Goal: Obtain resource: Download file/media

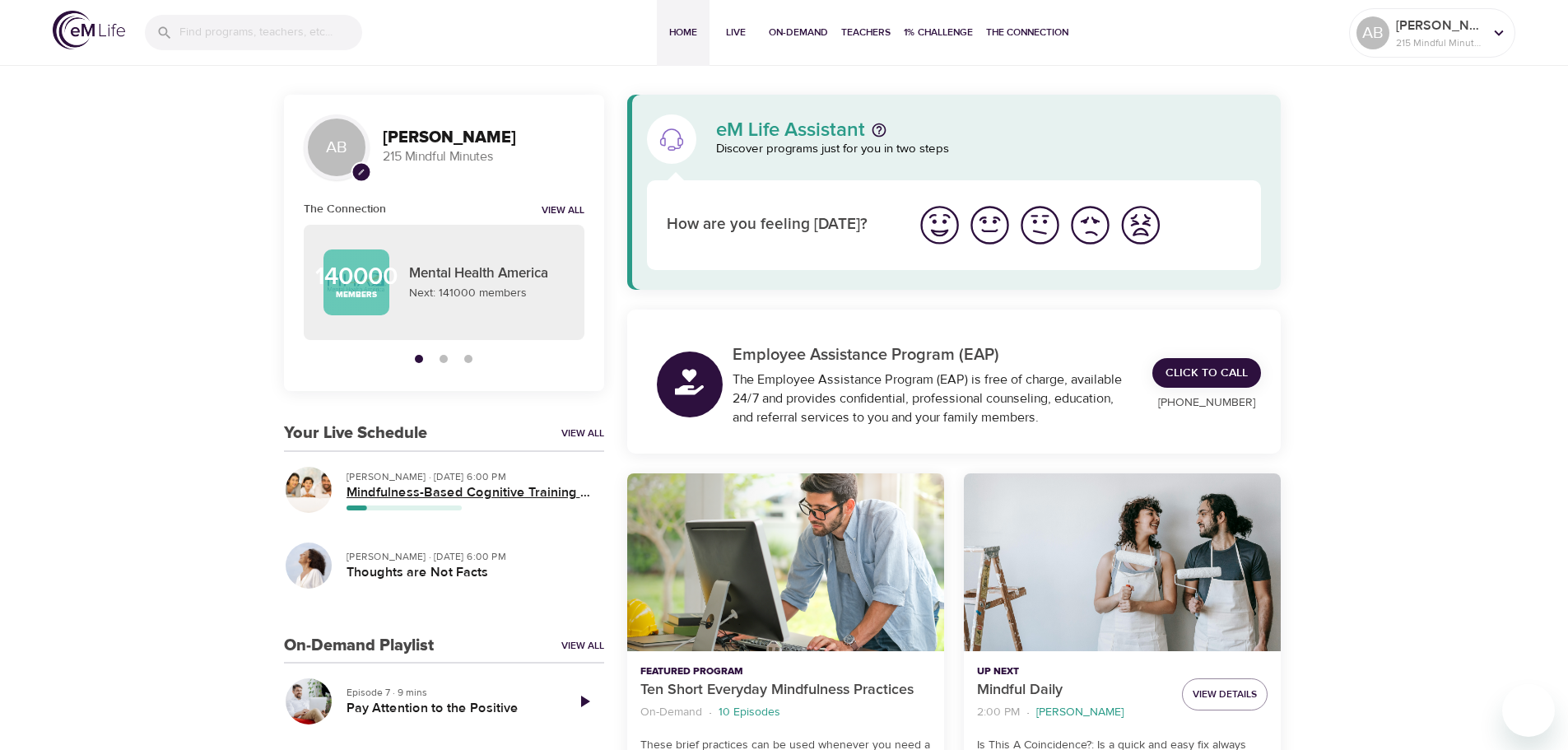
click at [385, 498] on h5 "Mindfulness-Based Cognitive Training (MBCT)" at bounding box center [468, 492] width 245 height 18
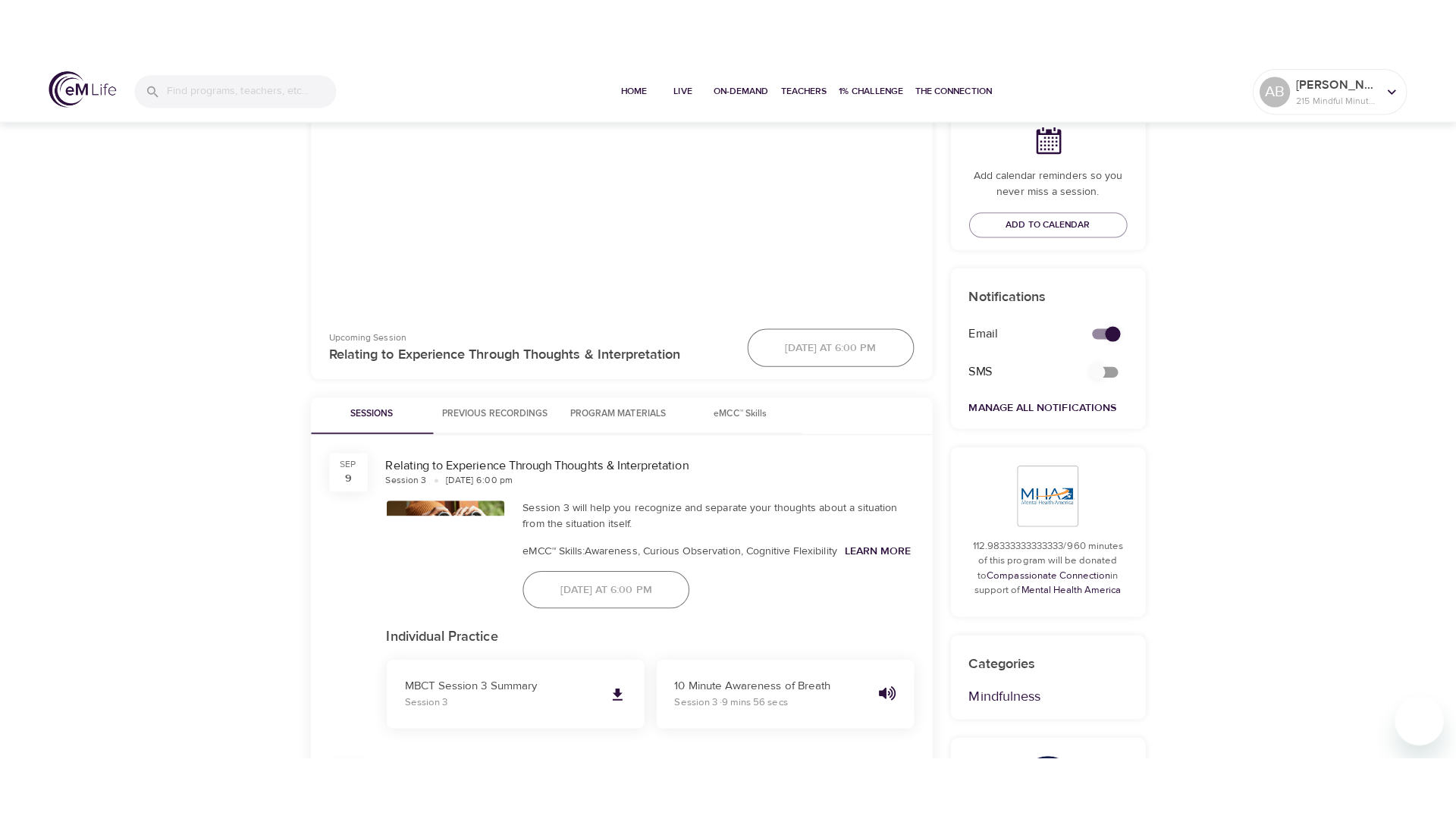
scroll to position [531, 0]
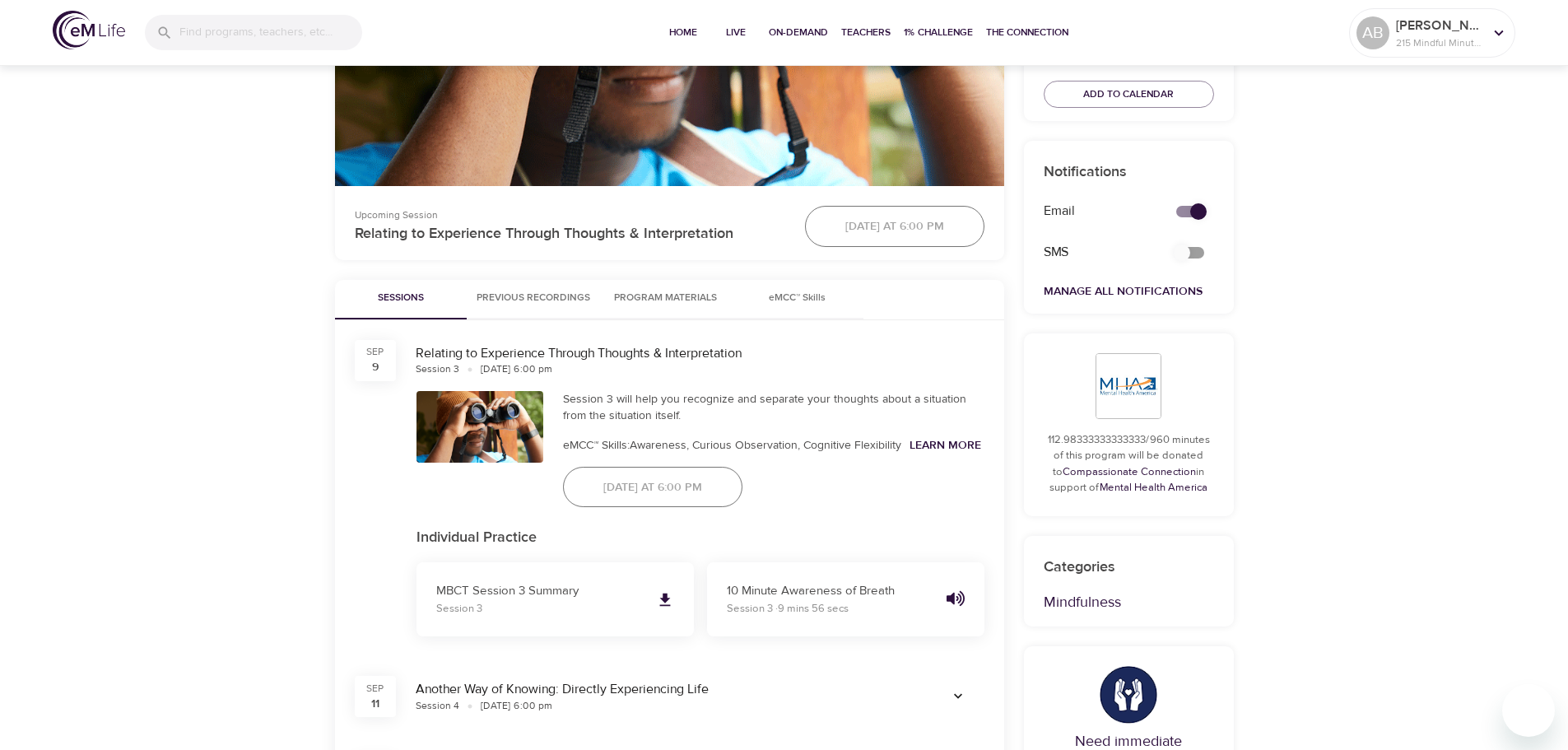
click at [600, 292] on button "Program Materials" at bounding box center [666, 299] width 132 height 40
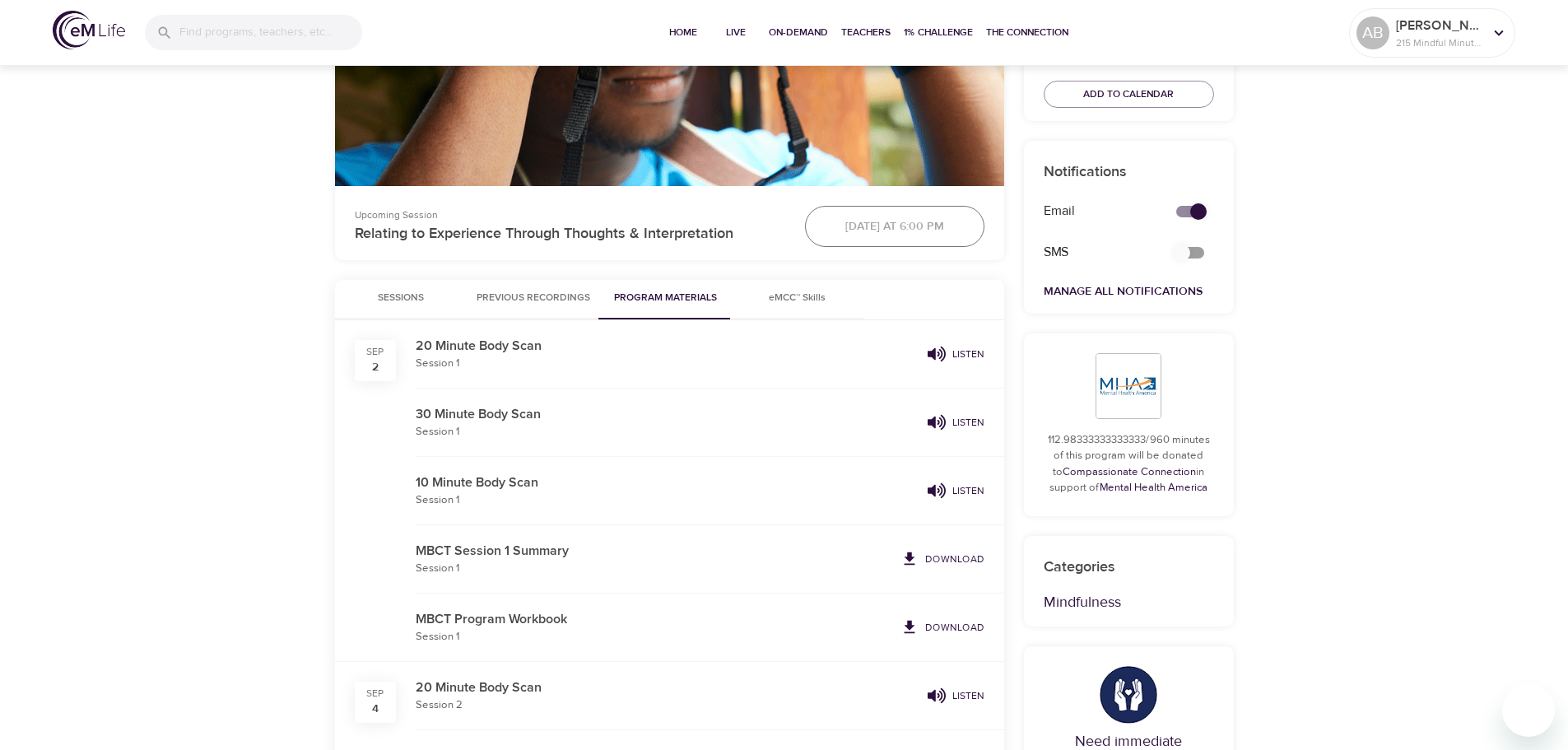
click at [525, 292] on span "Previous Recordings" at bounding box center [533, 298] width 114 height 18
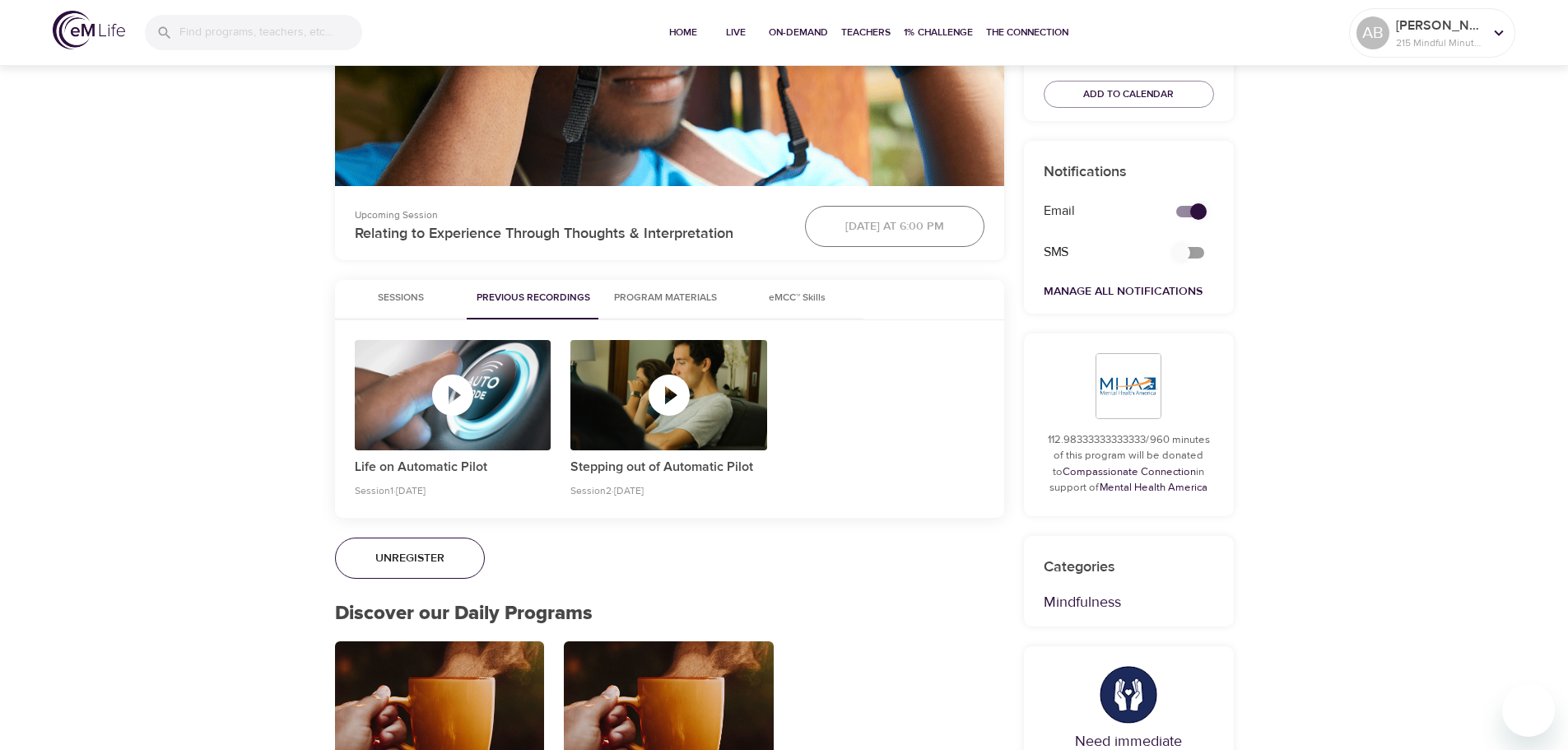
click at [682, 421] on div "button" at bounding box center [669, 394] width 197 height 110
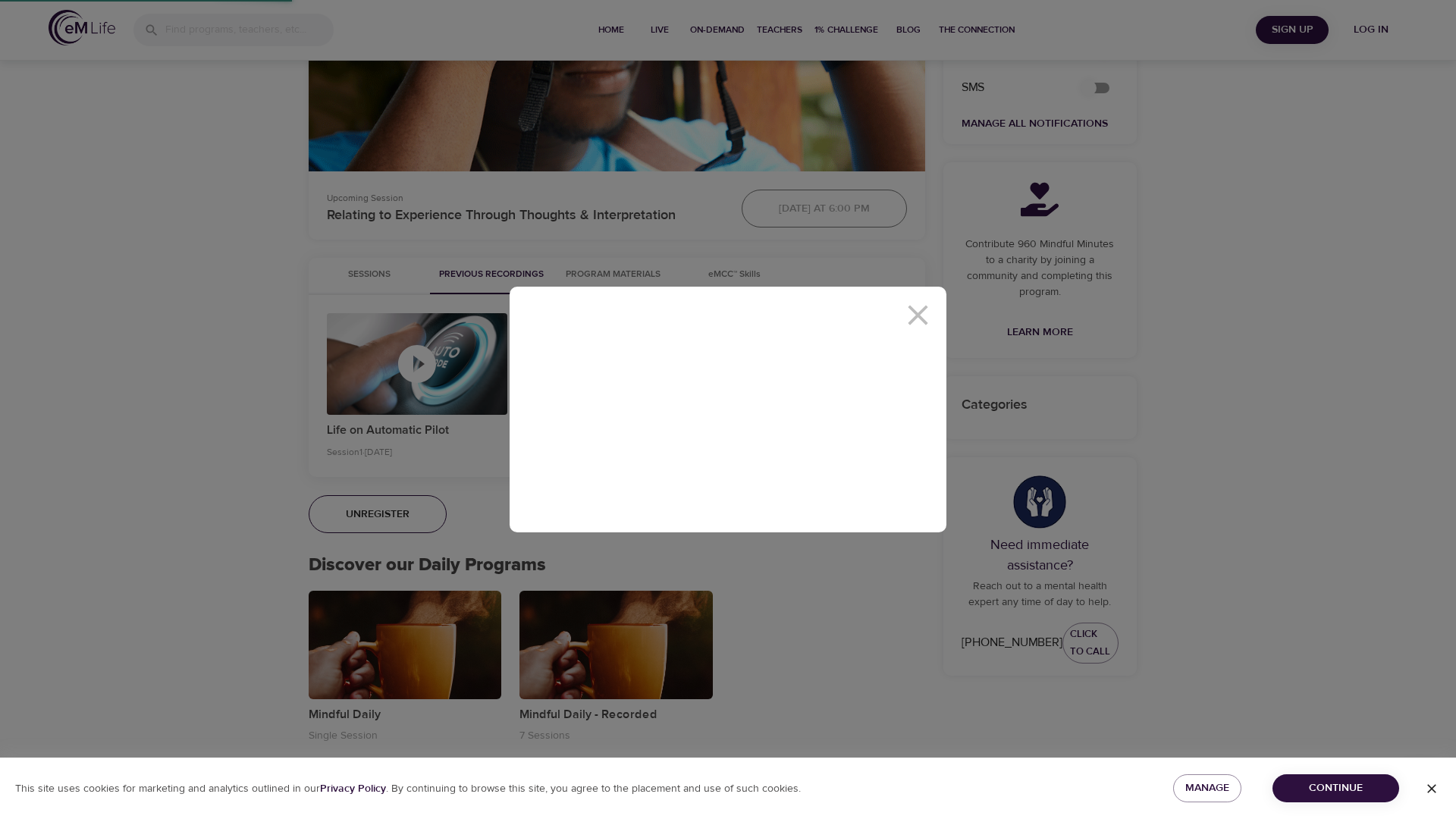
scroll to position [510, 0]
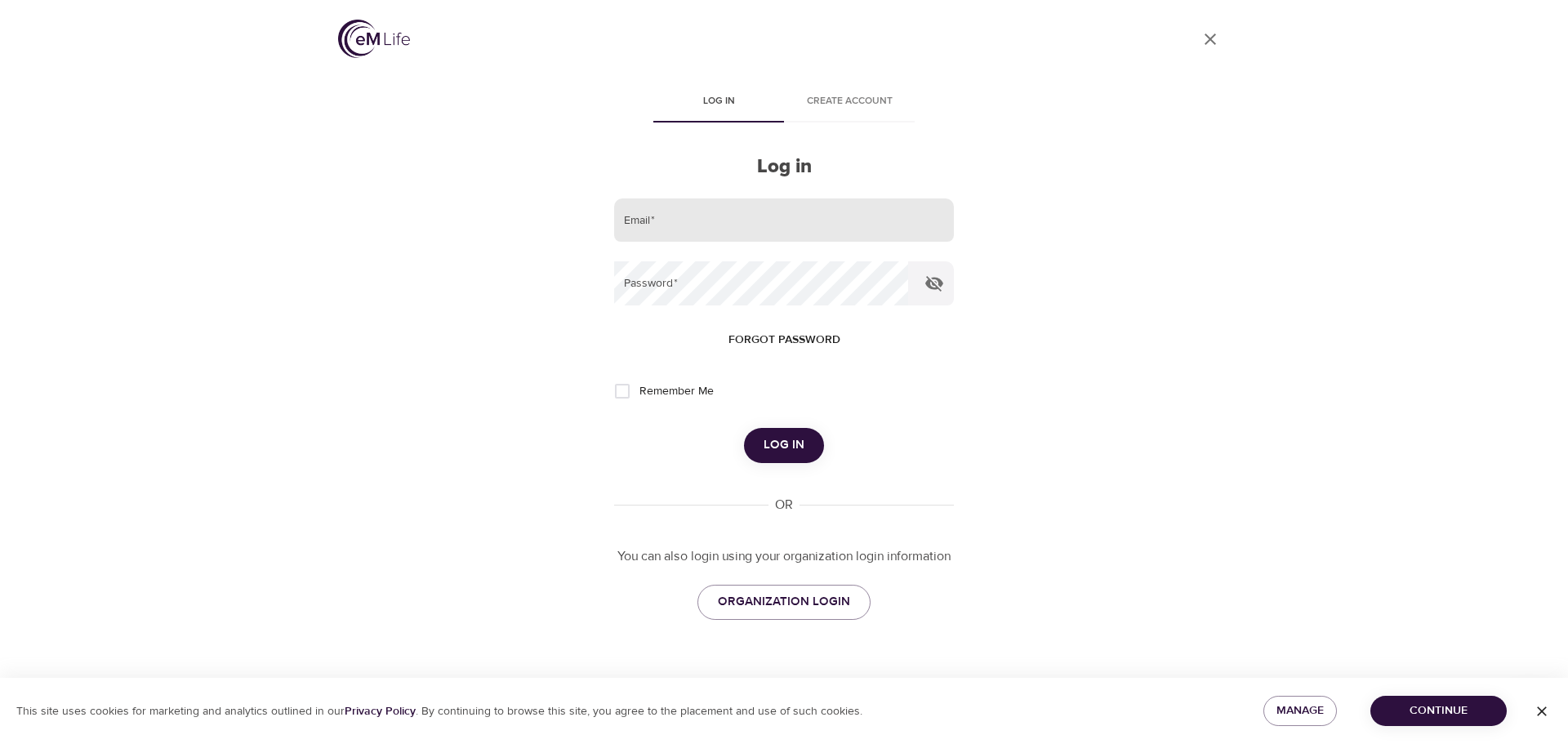
click at [771, 224] on input "email" at bounding box center [783, 221] width 340 height 44
type input "agatabezubik@gmail.com"
click at [744, 428] on button "Log in" at bounding box center [783, 444] width 80 height 34
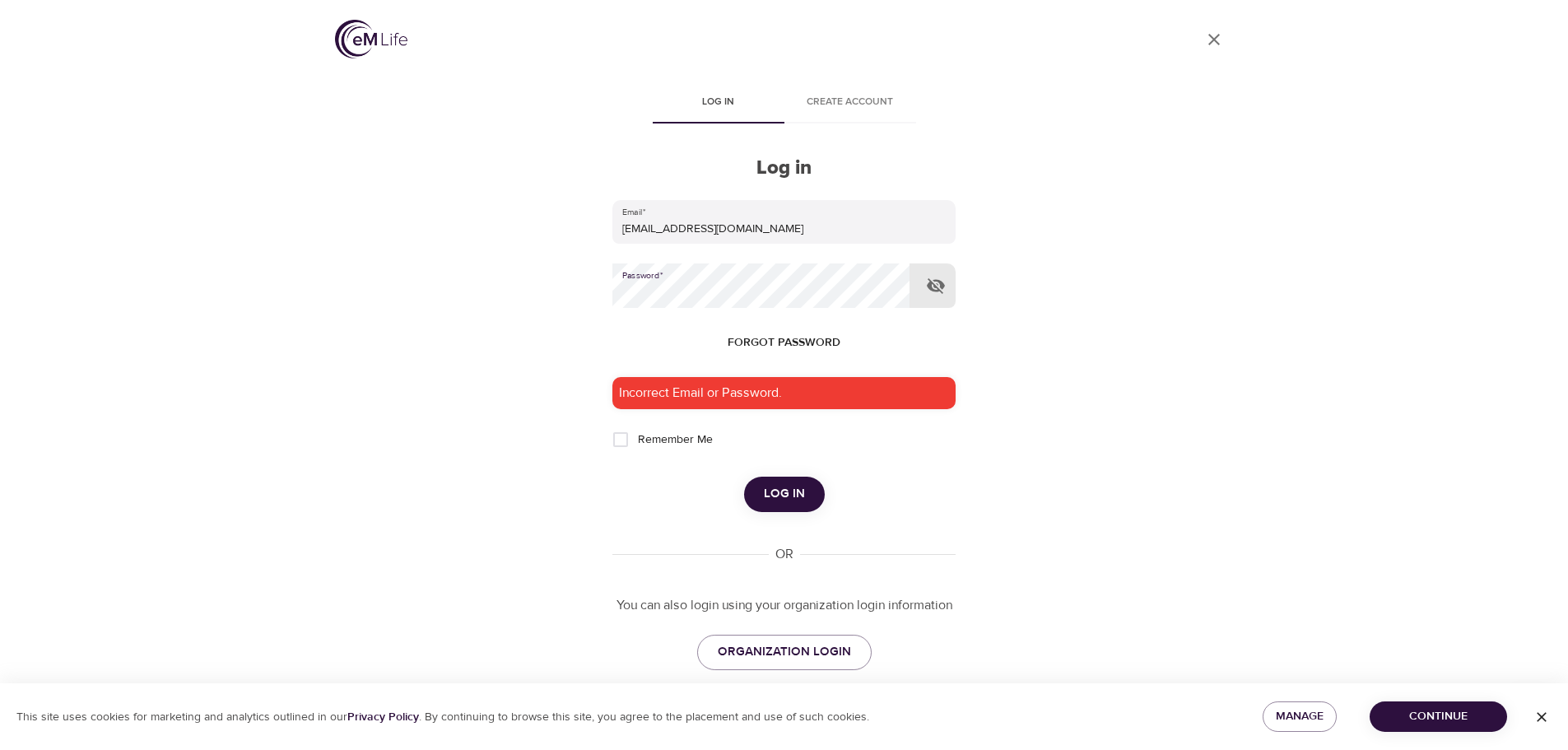
click at [698, 441] on span "Remember Me" at bounding box center [675, 440] width 75 height 18
click at [638, 441] on input "Remember Me" at bounding box center [621, 439] width 34 height 34
checkbox input "true"
click at [947, 283] on button "button" at bounding box center [935, 285] width 40 height 40
click at [744, 477] on button "Log in" at bounding box center [784, 493] width 80 height 34
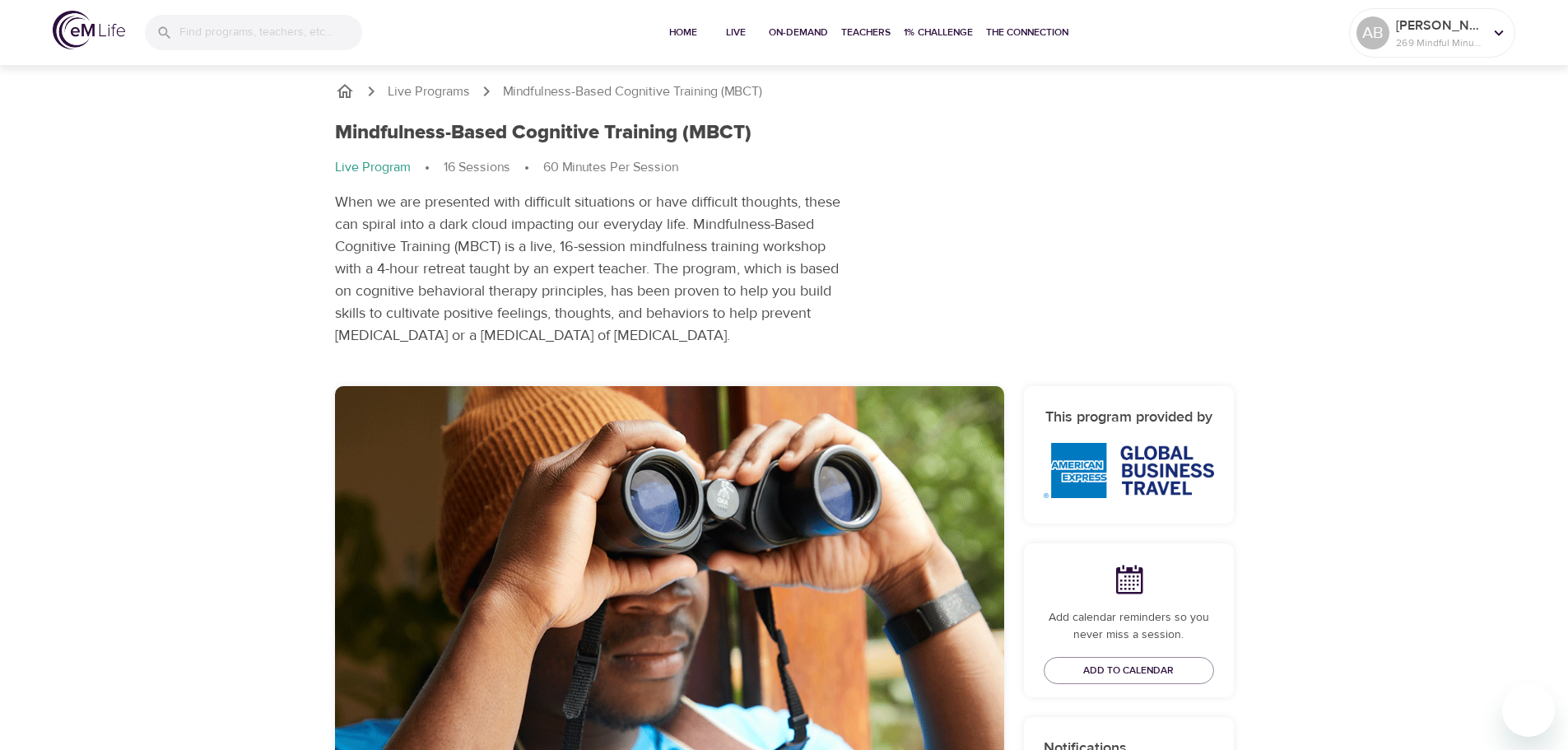
scroll to position [330, 0]
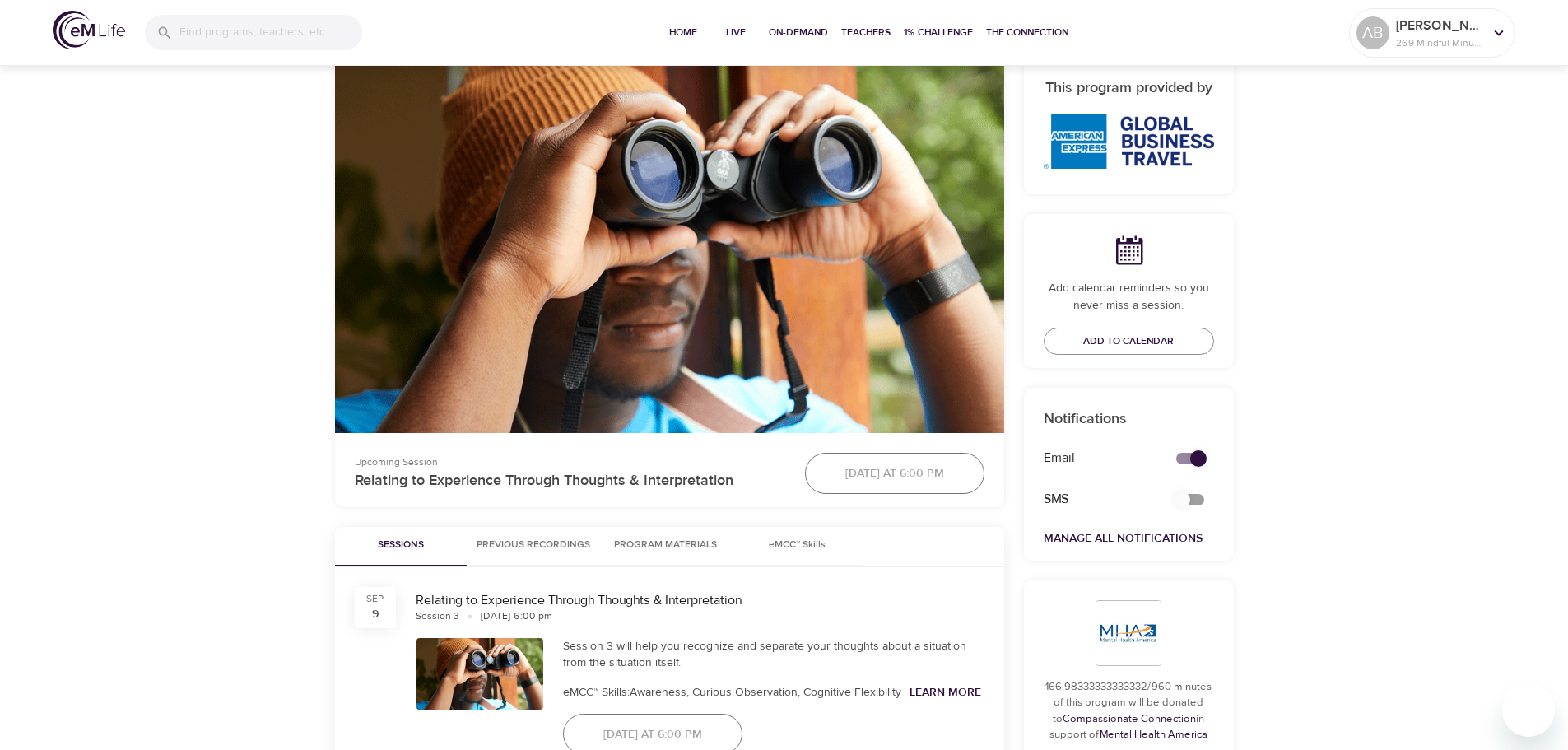
click at [534, 527] on button "Previous Recordings" at bounding box center [534, 547] width 133 height 40
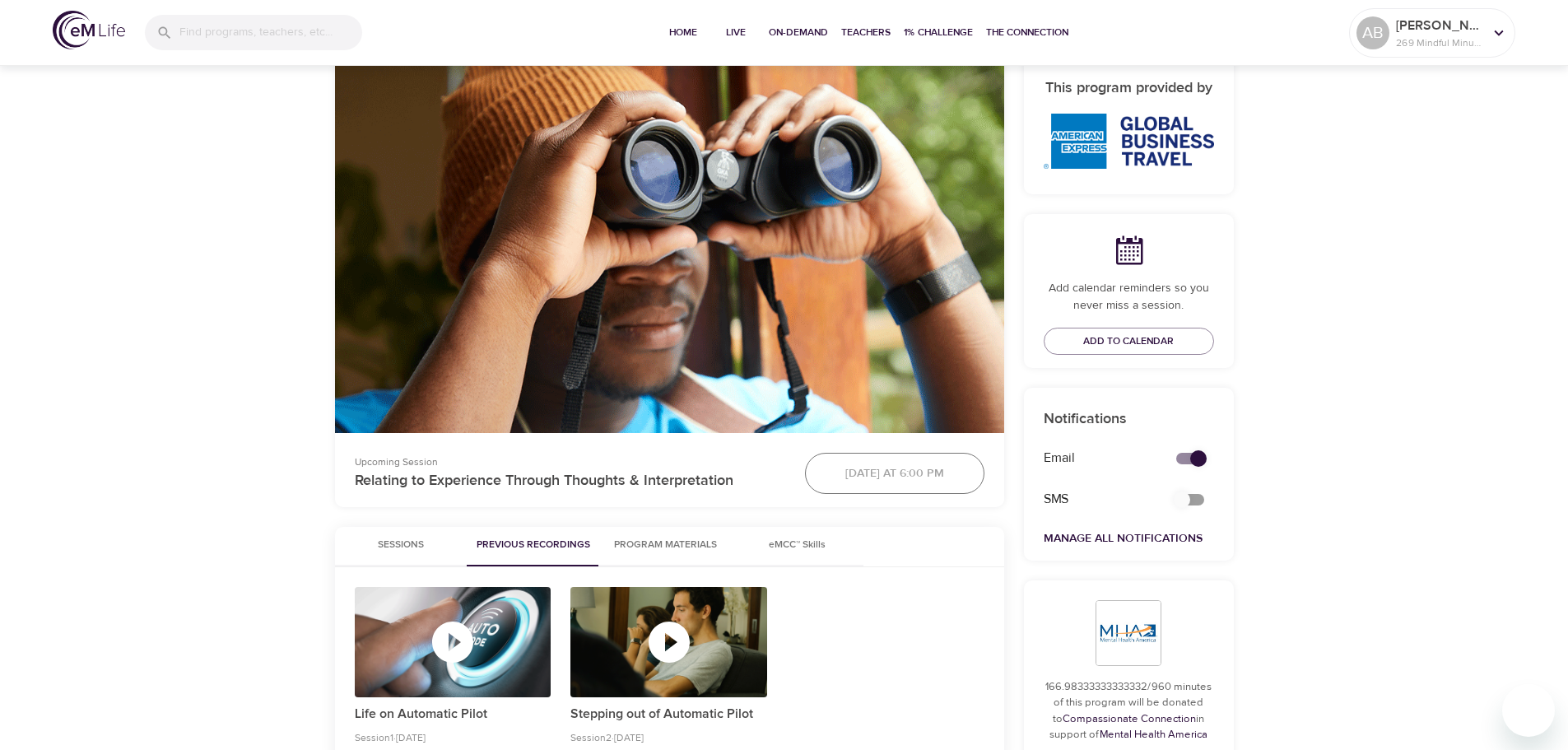
click at [660, 610] on div "button" at bounding box center [669, 642] width 197 height 110
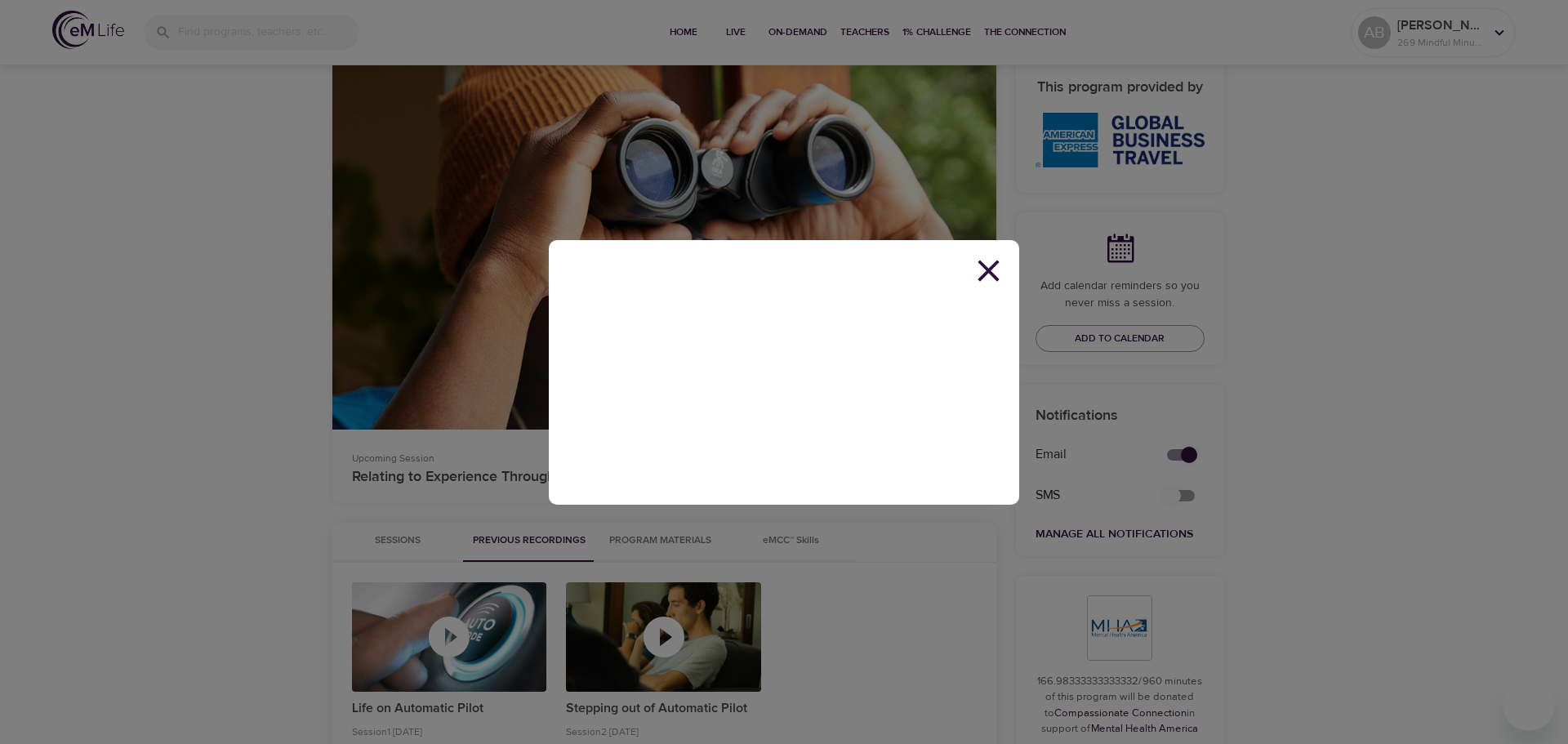
click at [999, 265] on icon at bounding box center [988, 270] width 37 height 37
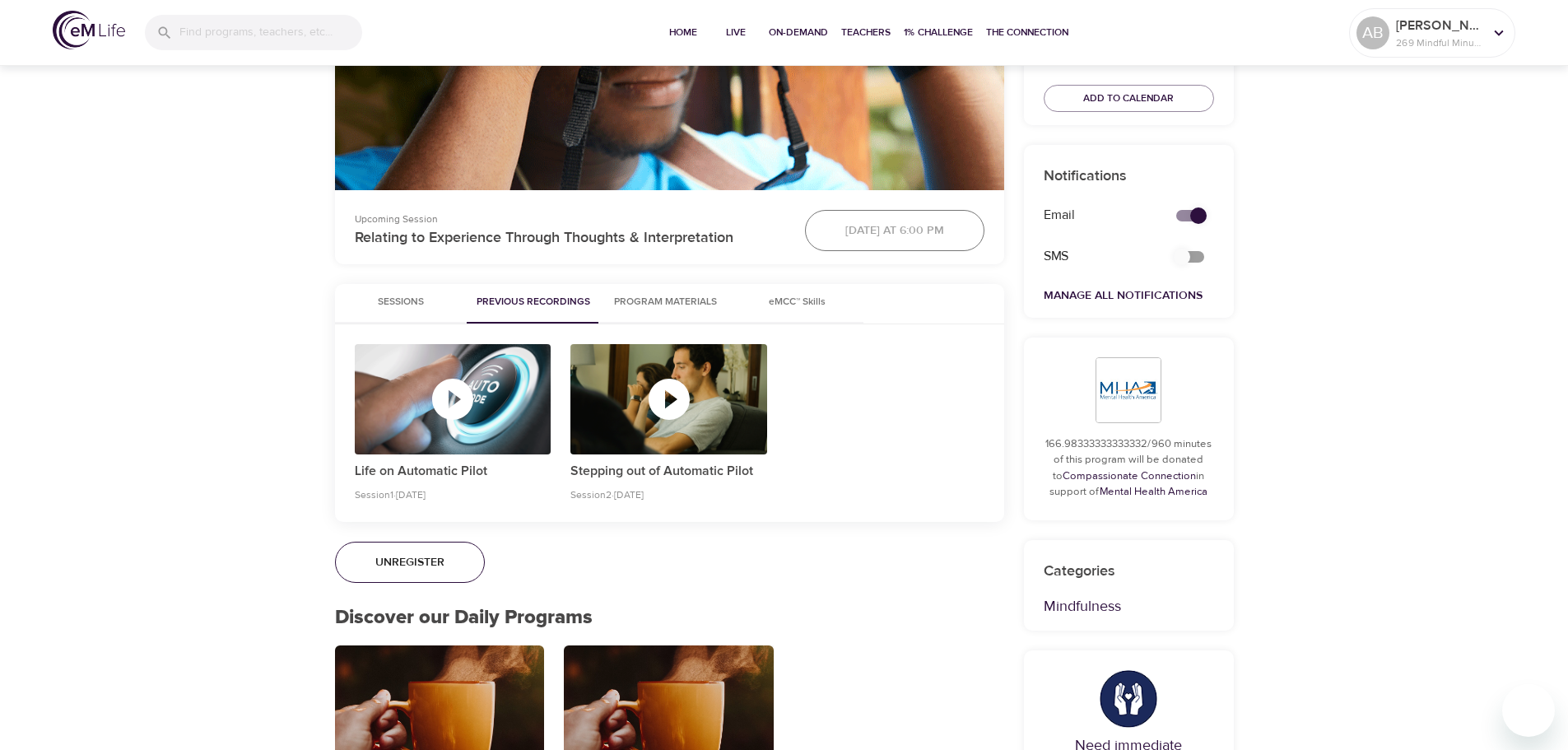
scroll to position [741, 0]
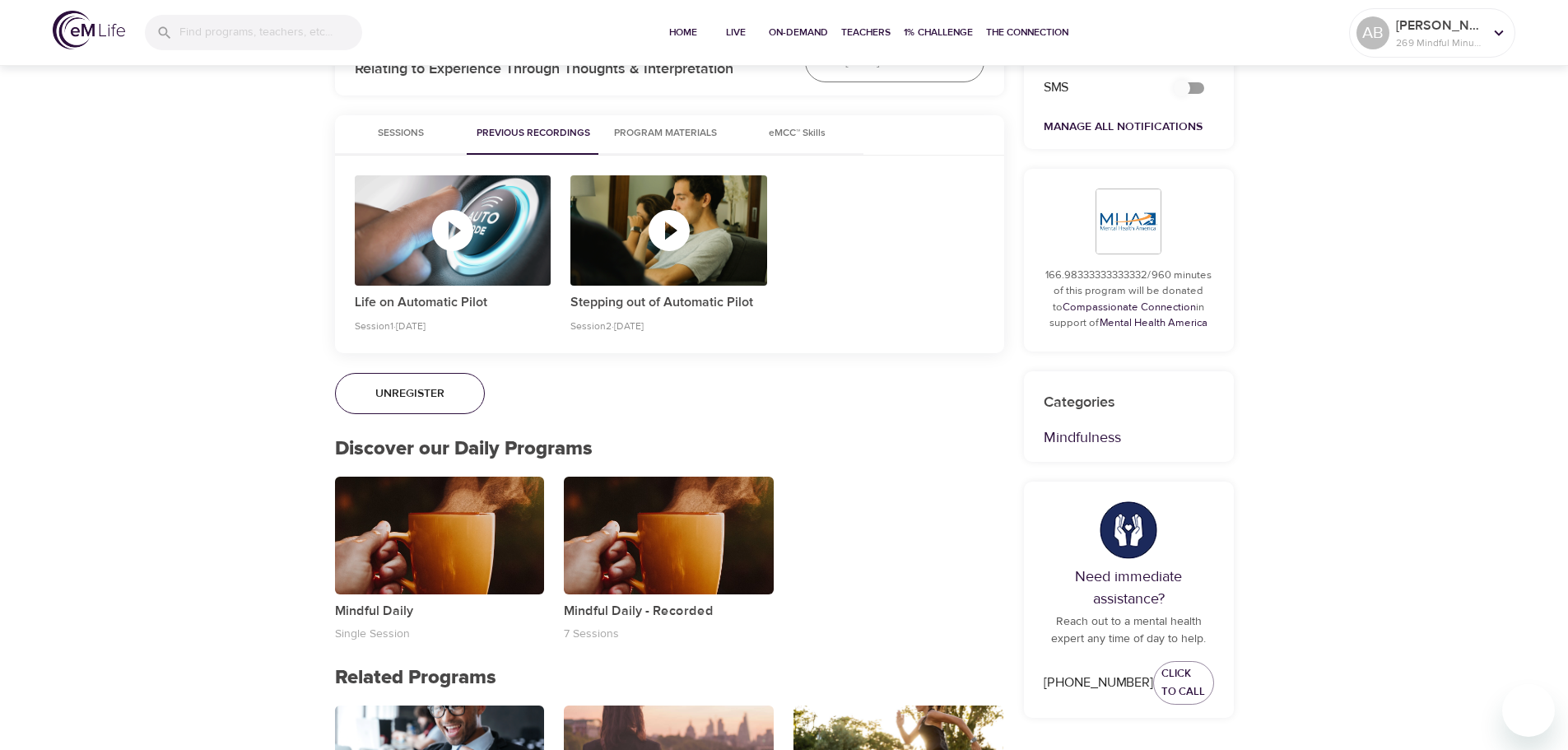
click at [657, 121] on button "Program Materials" at bounding box center [666, 135] width 132 height 40
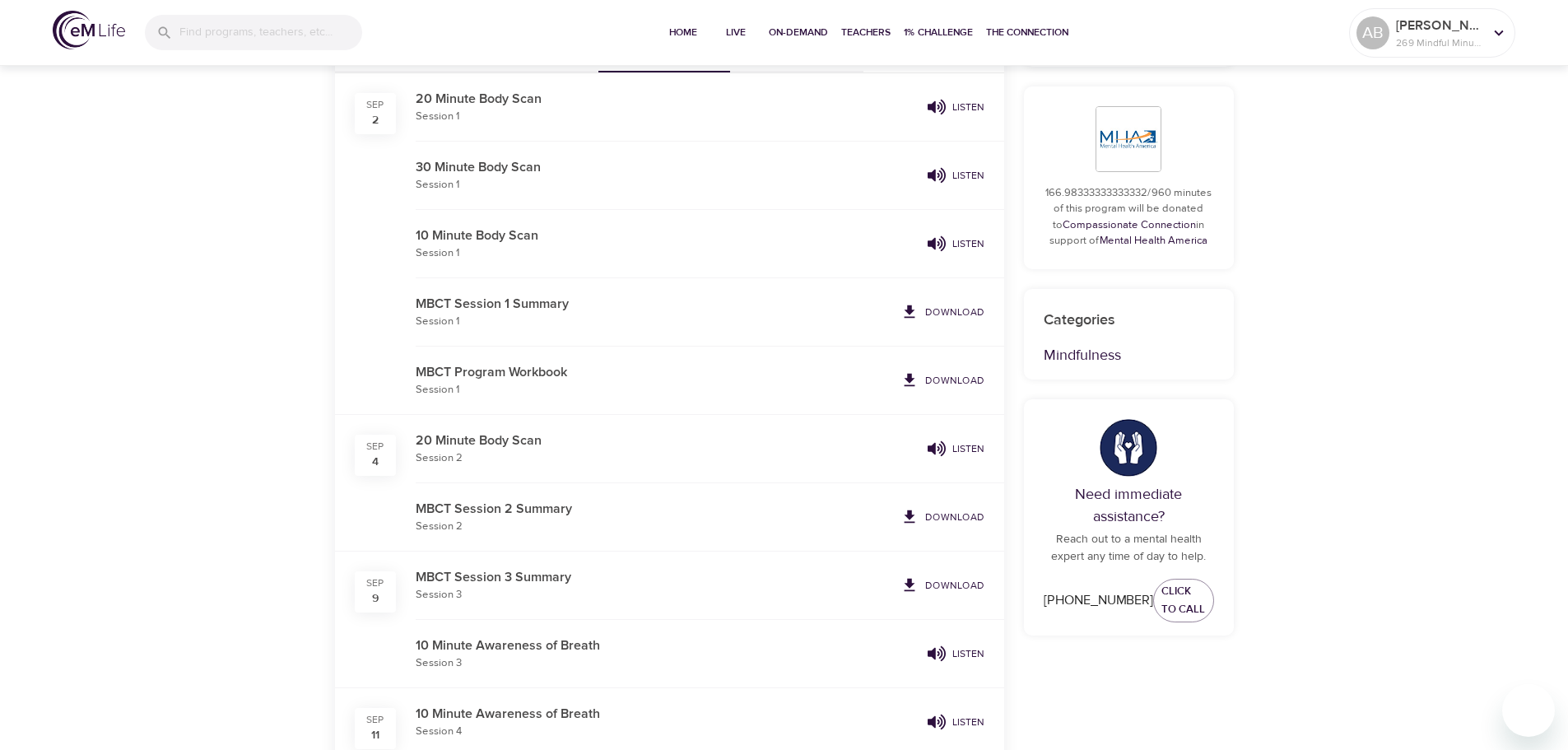
scroll to position [576, 0]
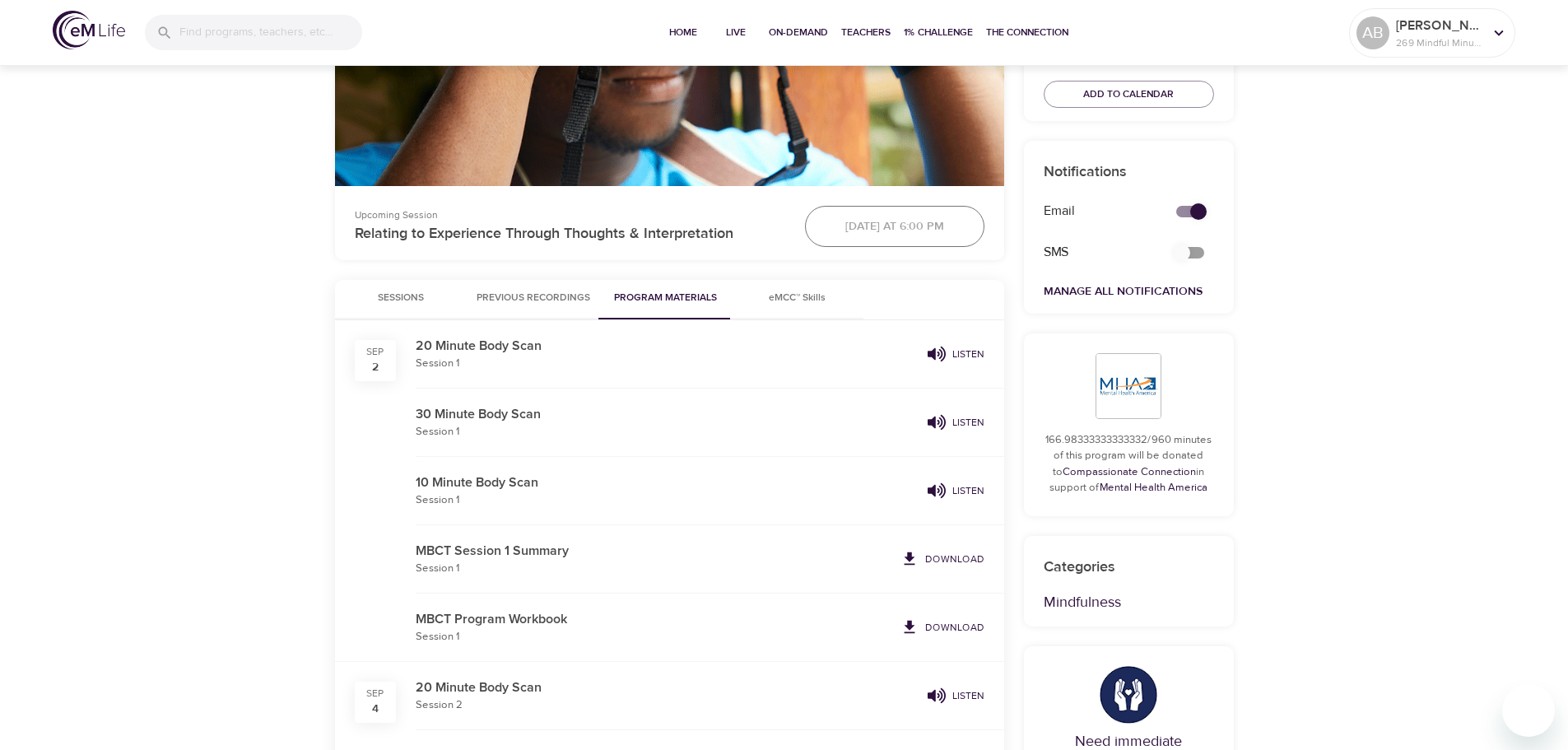
click at [967, 625] on p "Download" at bounding box center [955, 627] width 59 height 15
